Goal: Navigation & Orientation: Find specific page/section

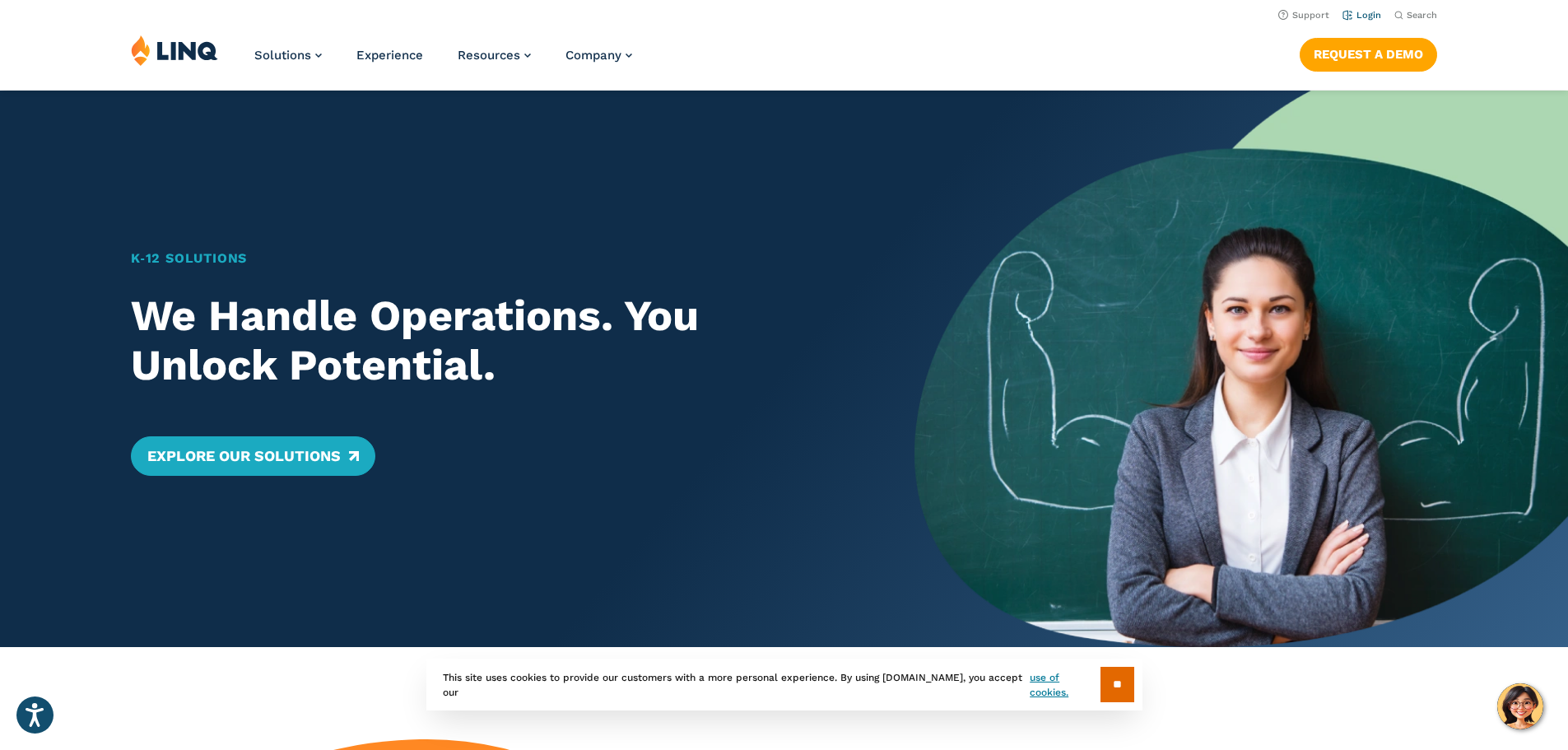
click at [1355, 21] on li "Login" at bounding box center [1361, 13] width 38 height 18
click at [1352, 20] on link "Login" at bounding box center [1361, 14] width 38 height 11
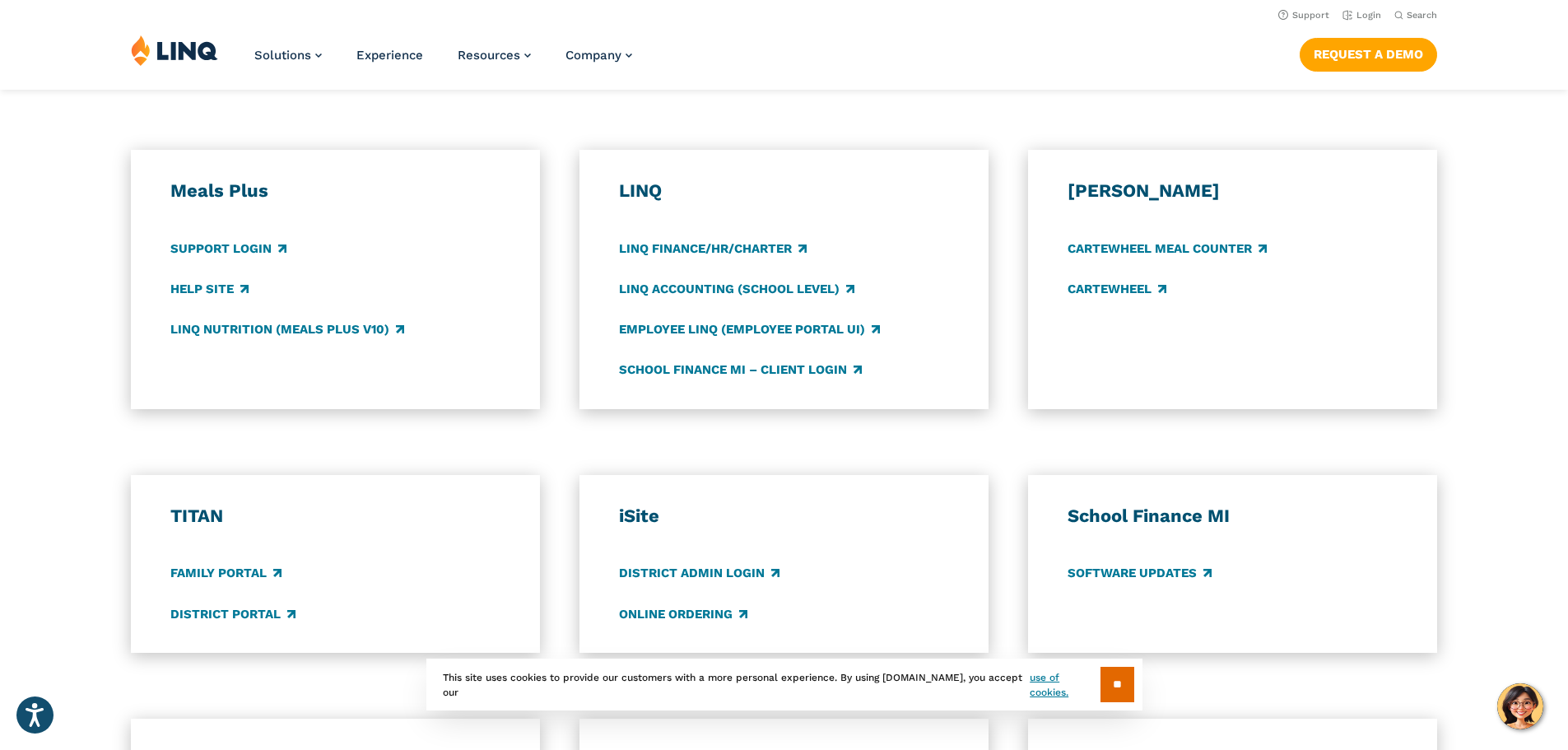
scroll to position [823, 0]
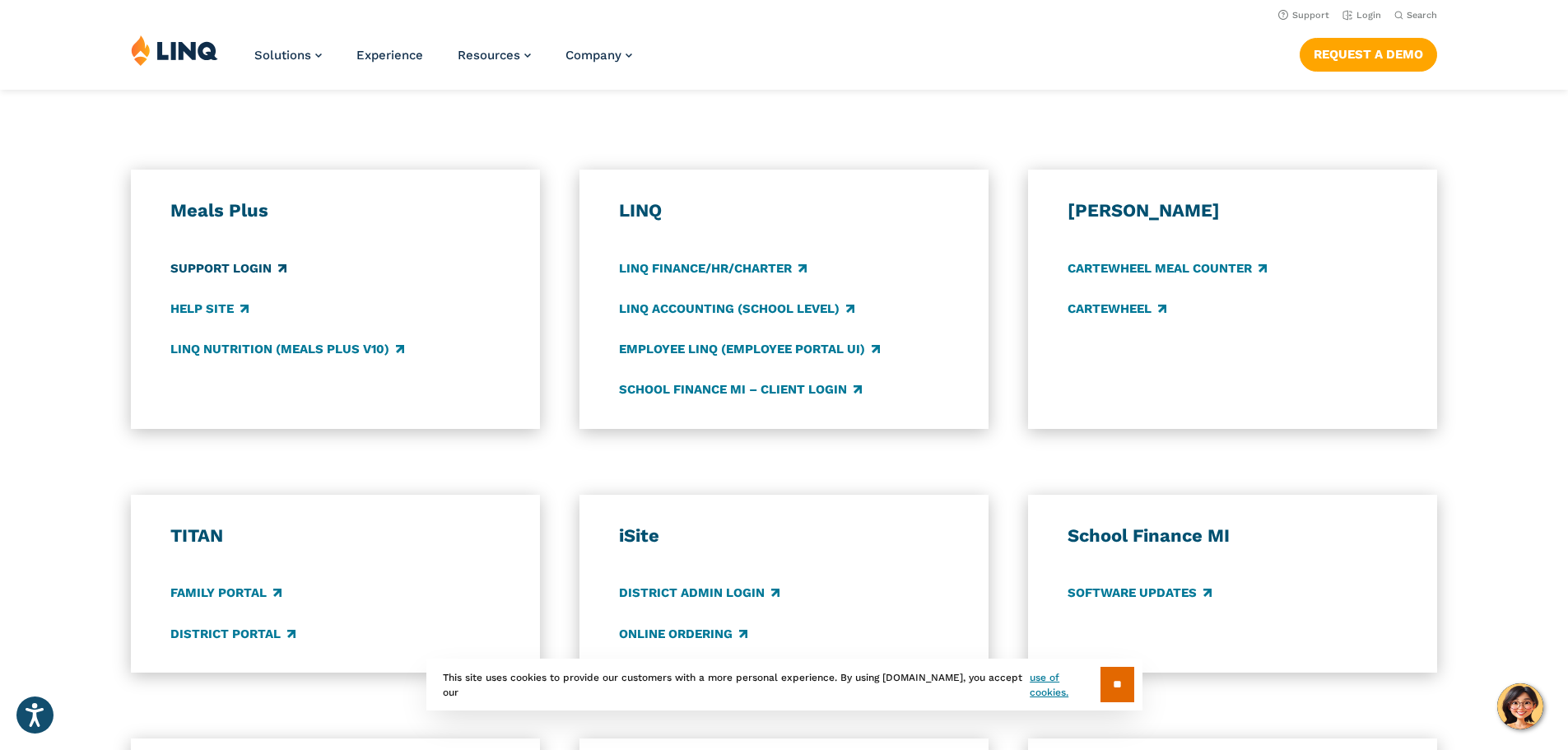
click at [232, 266] on link "Support Login" at bounding box center [228, 268] width 116 height 18
